Goal: Entertainment & Leisure: Consume media (video, audio)

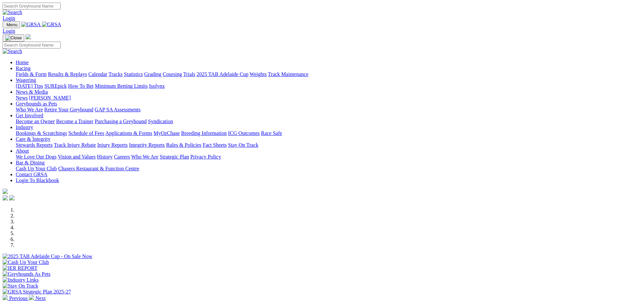
scroll to position [131, 0]
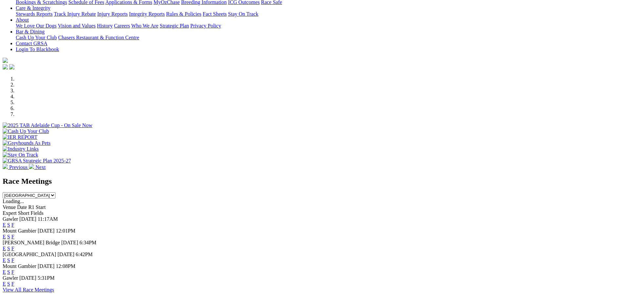
click at [14, 222] on link "F" at bounding box center [12, 225] width 3 height 6
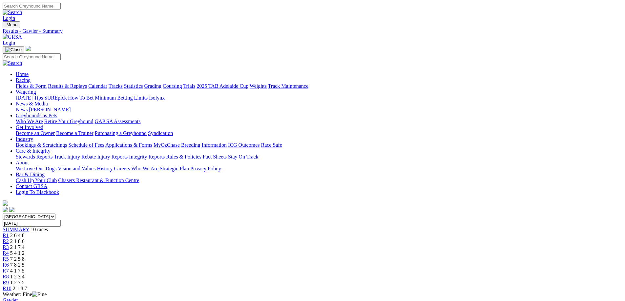
click at [87, 83] on link "Results & Replays" at bounding box center [67, 86] width 39 height 6
